Goal: Obtain resource: Obtain resource

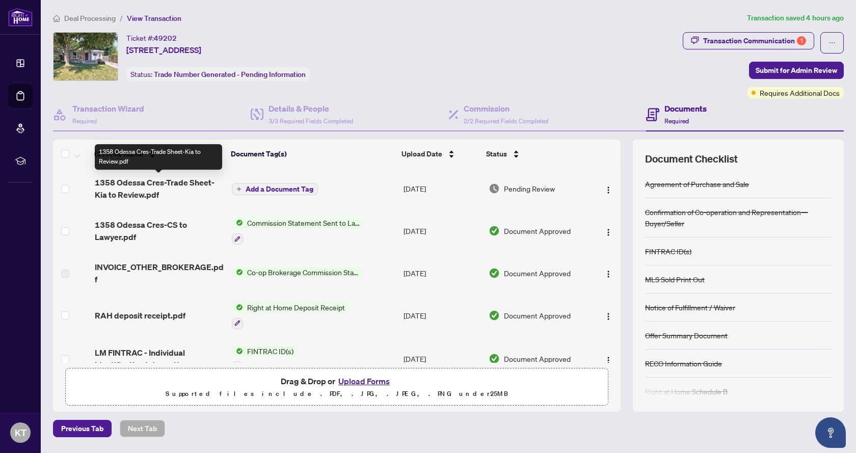
click at [149, 192] on span "1358 Odessa Cres-Trade Sheet-Kia to Review.pdf" at bounding box center [159, 188] width 129 height 24
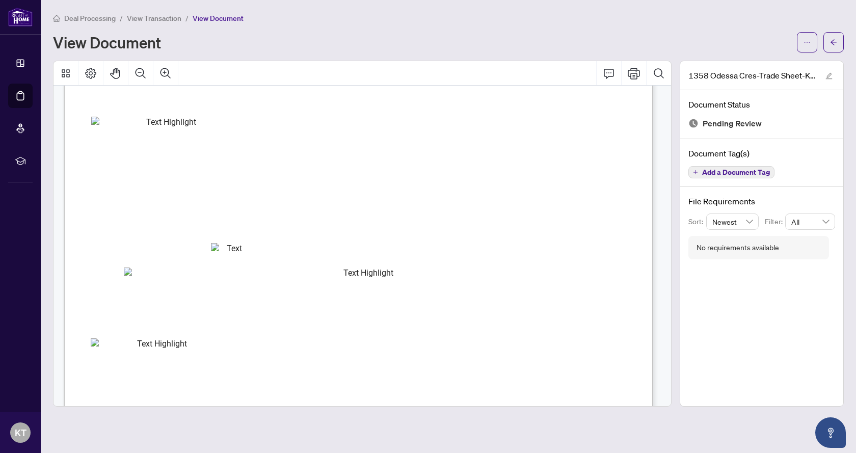
scroll to position [204, 0]
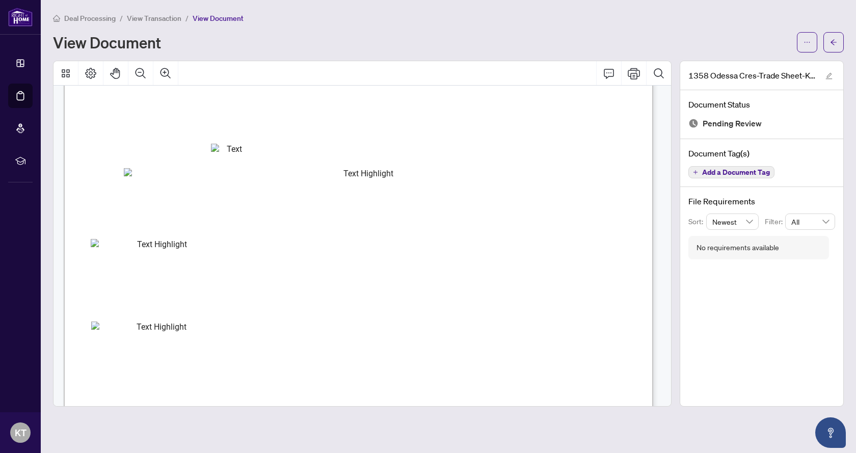
drag, startPoint x: 225, startPoint y: 326, endPoint x: 186, endPoint y: 326, distance: 38.7
select select "********"
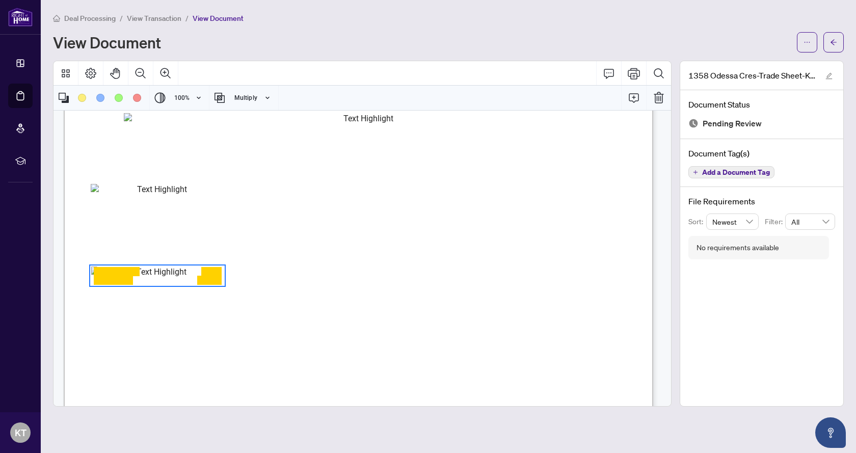
scroll to position [208, 0]
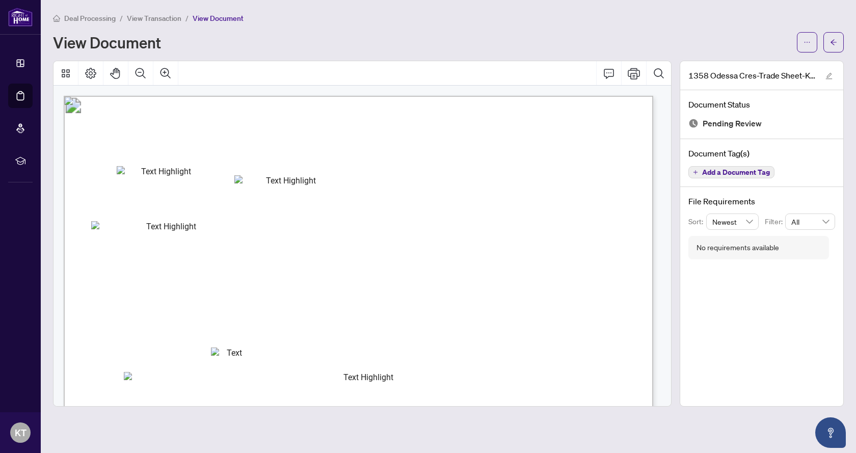
scroll to position [462, 0]
